Goal: Information Seeking & Learning: Compare options

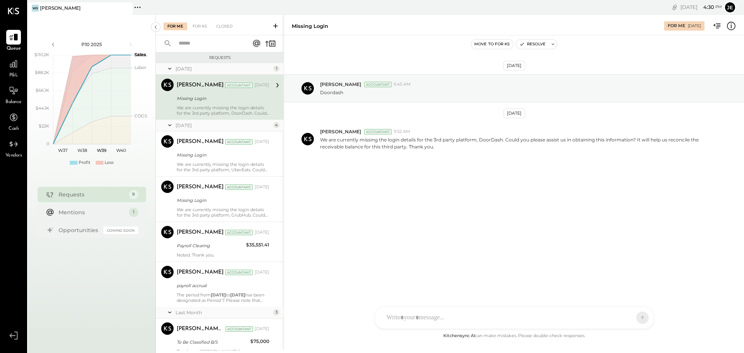
drag, startPoint x: 362, startPoint y: 223, endPoint x: 350, endPoint y: 204, distance: 22.2
click at [362, 223] on div "[DATE] [PERSON_NAME] Accountant 6:45 AM Doordash [DATE] [PERSON_NAME] Accountan…" at bounding box center [514, 183] width 460 height 296
click at [12, 60] on icon at bounding box center [14, 64] width 10 height 10
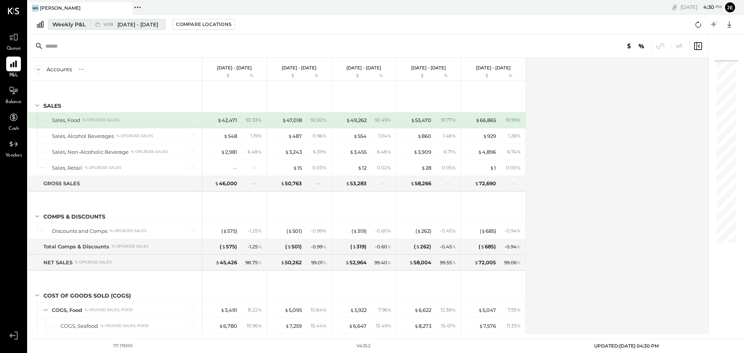
click at [62, 24] on div "Weekly P&L" at bounding box center [68, 25] width 33 height 8
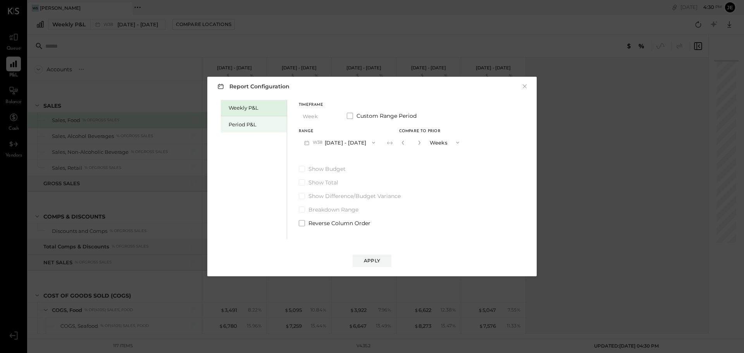
click at [260, 126] on div "Period P&L" at bounding box center [256, 124] width 54 height 7
click at [329, 116] on icon "button" at bounding box center [331, 116] width 6 height 6
click at [437, 116] on div "Weekly P&L Period P&L Timeframe Period Custom Range Period Range P10 [DATE] - […" at bounding box center [372, 168] width 314 height 141
click at [325, 141] on button "P10 [DATE] - [DATE]" at bounding box center [338, 142] width 79 height 14
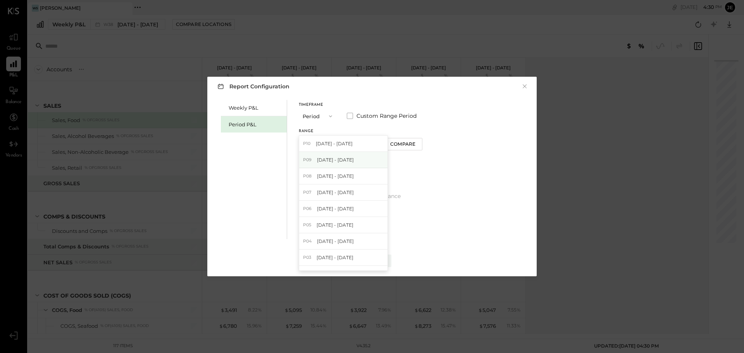
click at [345, 160] on span "[DATE] - [DATE]" at bounding box center [335, 160] width 37 height 7
click at [399, 140] on button "Compare" at bounding box center [404, 144] width 39 height 12
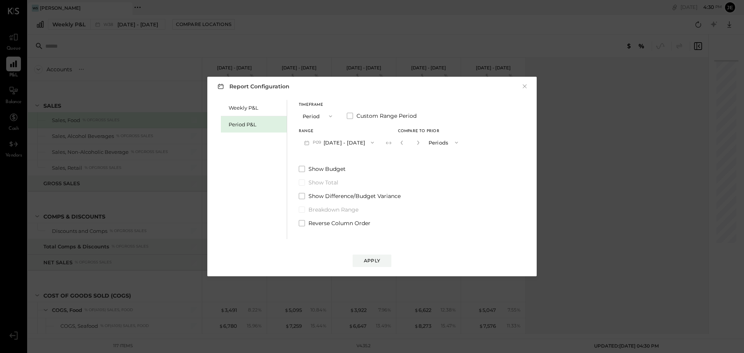
click at [450, 143] on span "button" at bounding box center [455, 143] width 10 height 6
click at [413, 142] on input "*" at bounding box center [410, 142] width 10 height 13
click at [418, 144] on icon "button" at bounding box center [418, 142] width 5 height 5
type input "*"
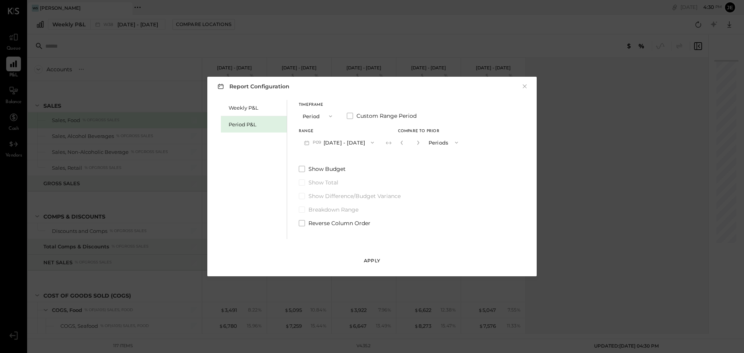
click at [377, 258] on div "Apply" at bounding box center [372, 260] width 16 height 7
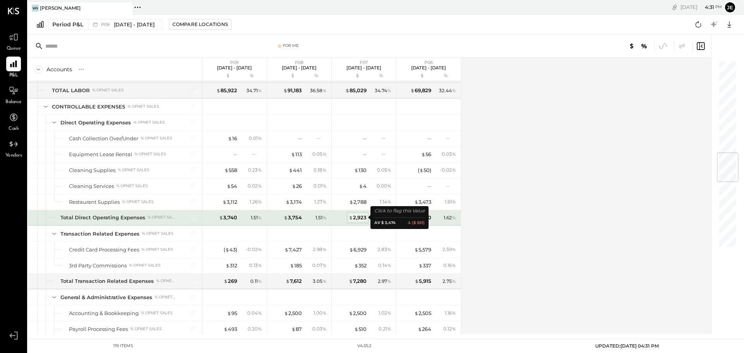
scroll to position [853, 0]
